Goal: Check status: Check status

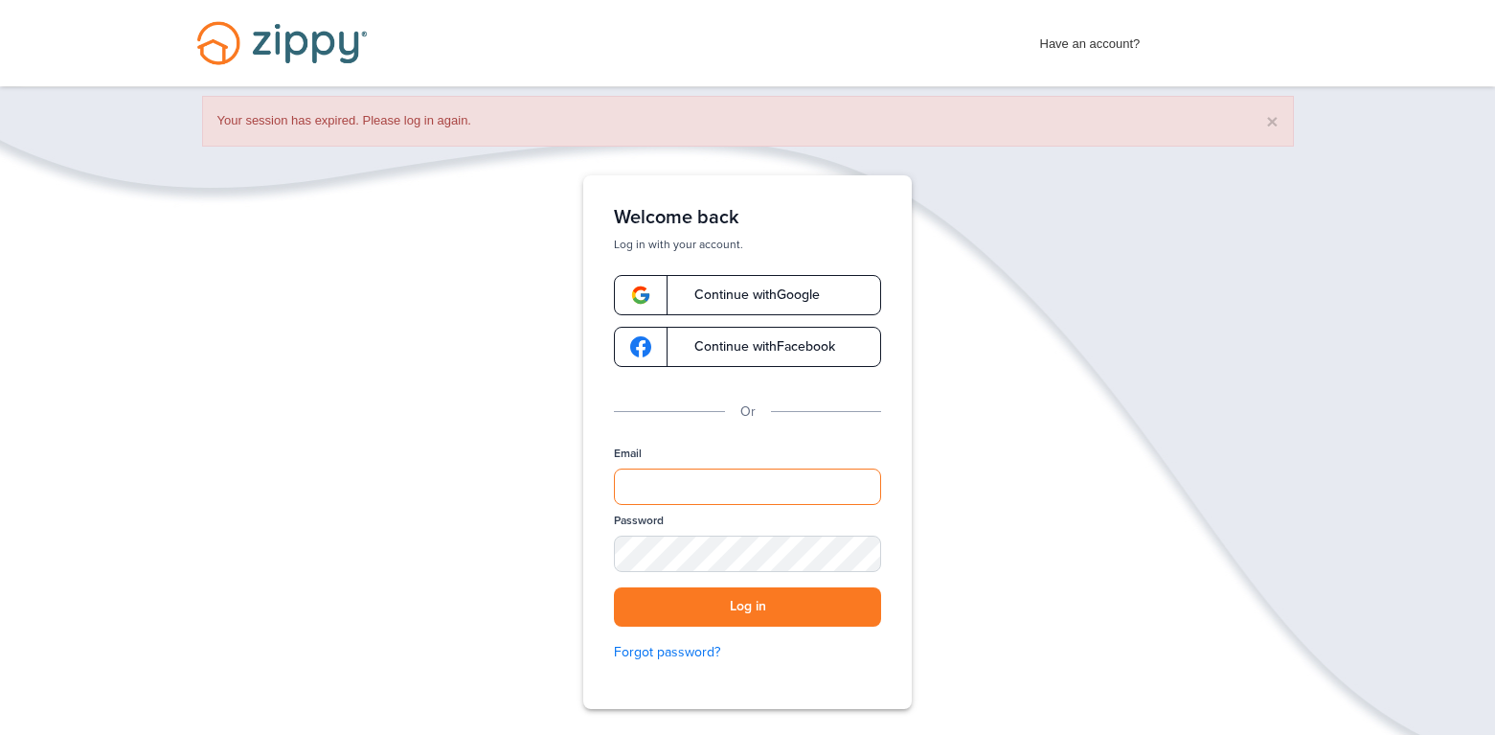
click at [704, 490] on input "Email" at bounding box center [747, 486] width 267 height 36
type input "**********"
click at [614, 587] on button "Log in" at bounding box center [747, 606] width 267 height 39
click at [733, 608] on button "Log in" at bounding box center [747, 606] width 267 height 39
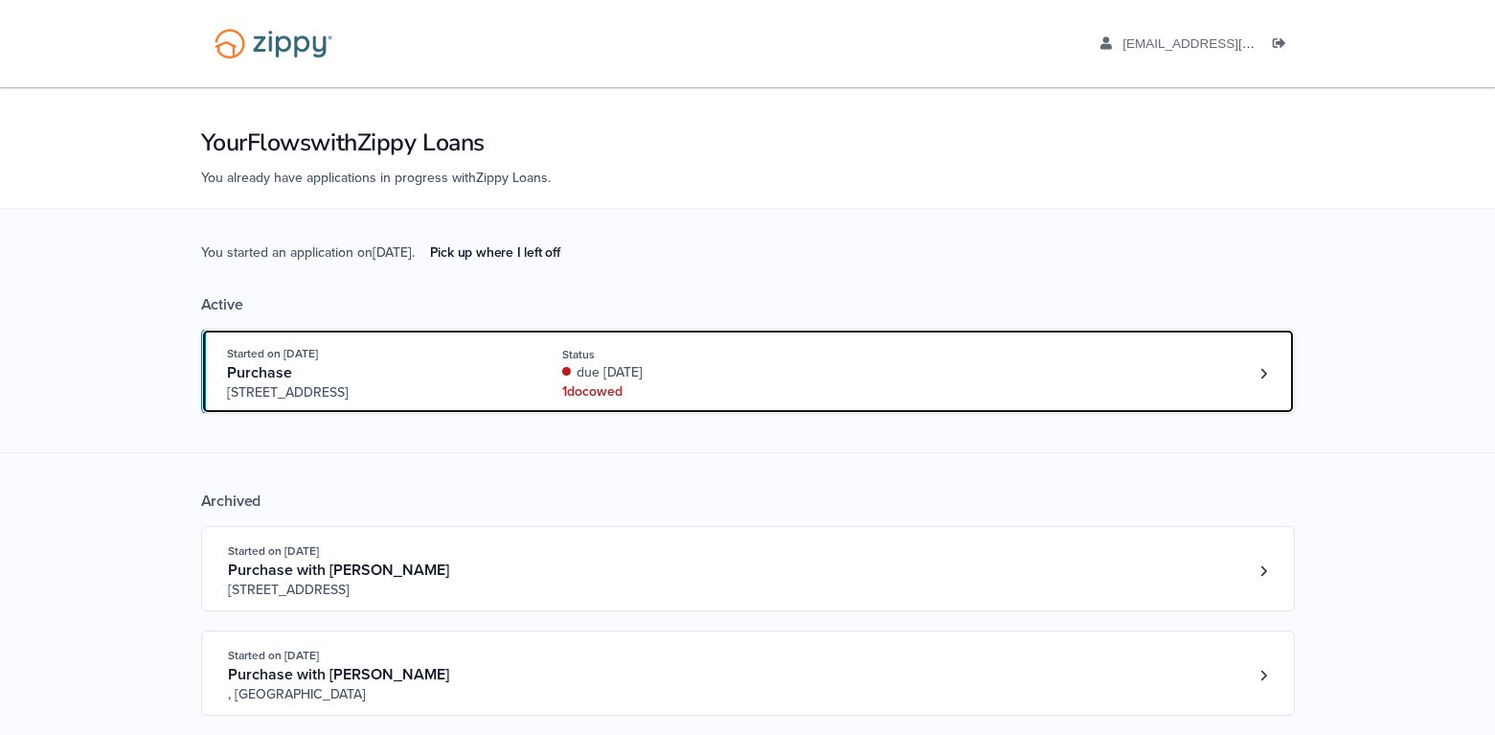
click at [722, 358] on div "Status" at bounding box center [690, 354] width 256 height 17
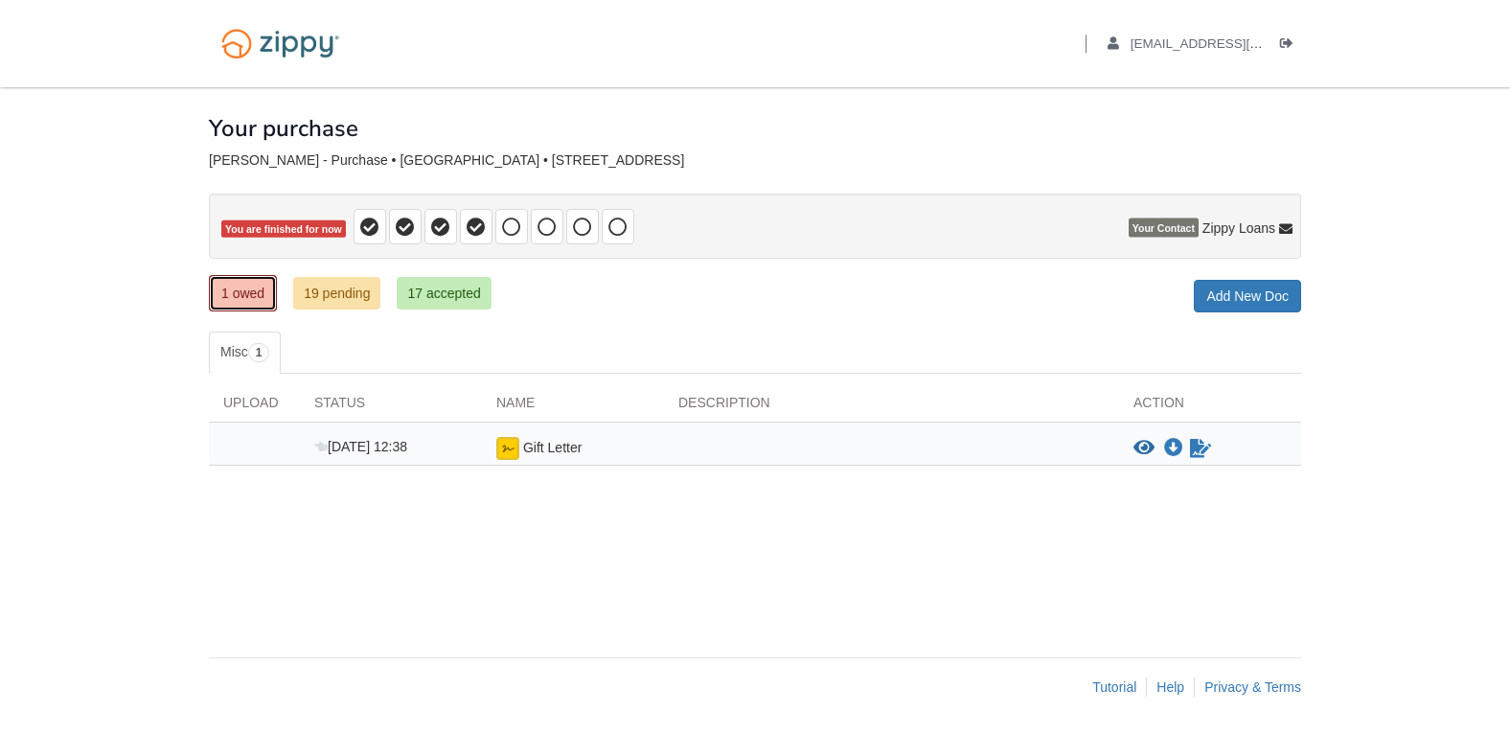
click at [235, 292] on link "1 owed" at bounding box center [243, 293] width 68 height 36
click at [511, 447] on img at bounding box center [507, 448] width 23 height 23
click at [559, 447] on span "Gift Letter" at bounding box center [552, 447] width 58 height 15
click at [1200, 447] on icon "Sign Form" at bounding box center [1200, 448] width 21 height 19
click at [1176, 445] on icon "Download Gift Letter" at bounding box center [1173, 448] width 19 height 19
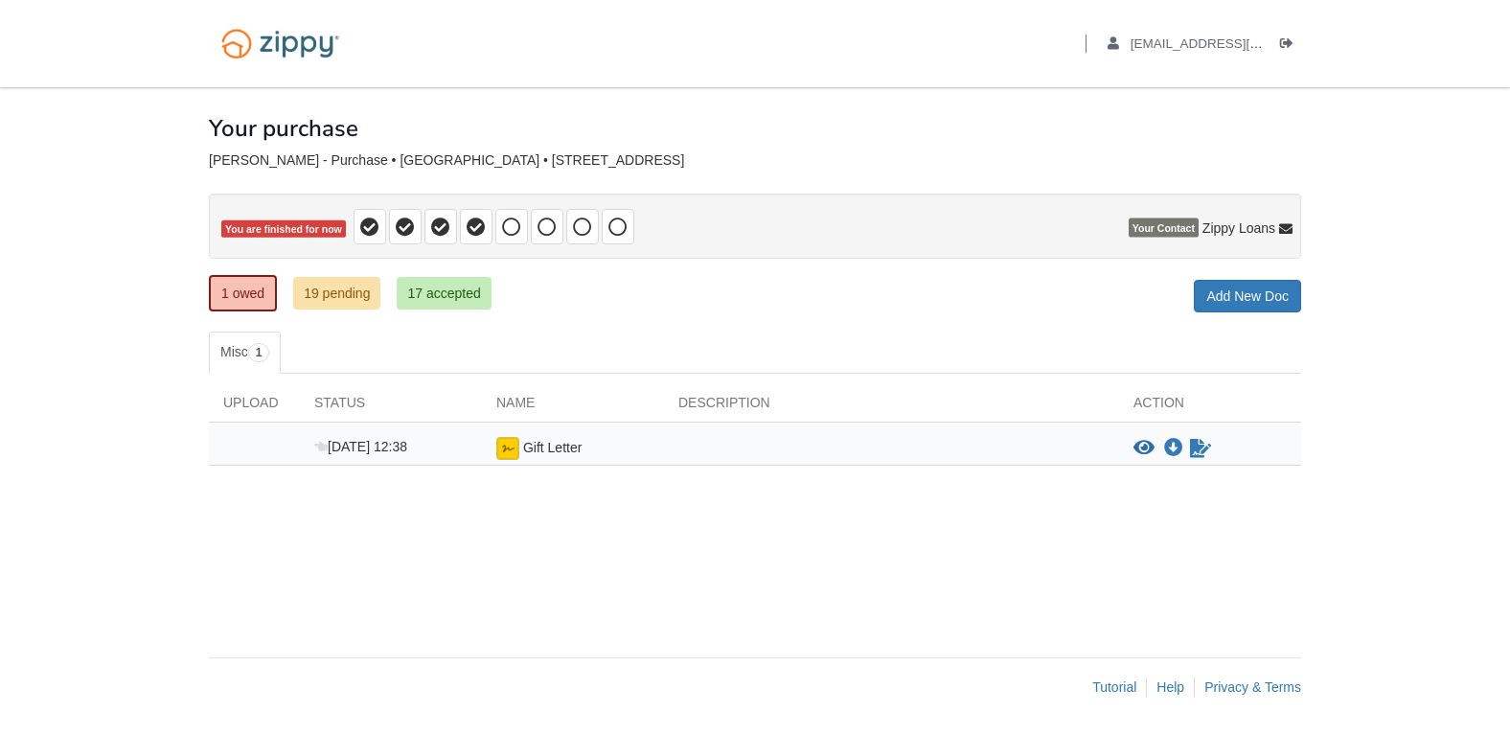
click at [1486, 293] on body "Back to My Flows [EMAIL_ADDRESS][DOMAIN_NAME] Logout" at bounding box center [755, 367] width 1510 height 735
click at [1199, 457] on icon "Waiting for your co-borrower to e-sign" at bounding box center [1200, 448] width 21 height 19
click at [250, 356] on link "Misc 1" at bounding box center [245, 352] width 72 height 42
click at [526, 444] on span "Gift Letter" at bounding box center [552, 447] width 58 height 15
